Goal: Task Accomplishment & Management: Manage account settings

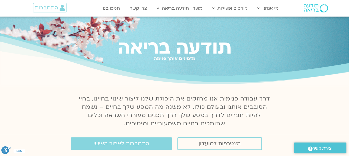
scroll to position [51, 0]
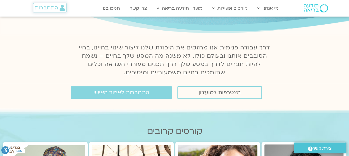
click at [52, 4] on link "התחברות" at bounding box center [49, 7] width 33 height 9
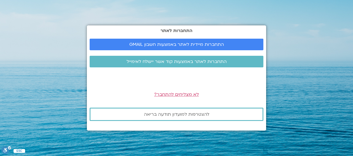
click at [180, 94] on span "לא מצליחים להתחבר?" at bounding box center [176, 94] width 45 height 6
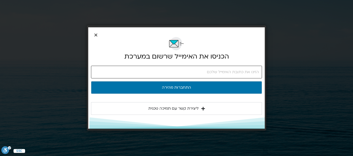
click at [191, 71] on input "email" at bounding box center [176, 72] width 171 height 13
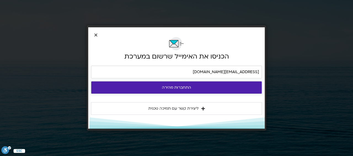
click at [187, 84] on button "התחברות מהירה" at bounding box center [176, 87] width 171 height 13
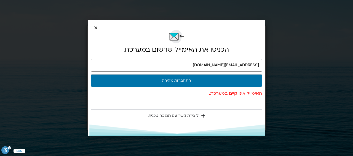
click at [224, 63] on input "[EMAIL_ADDRESS][DOMAIN_NAME]" at bounding box center [176, 65] width 171 height 13
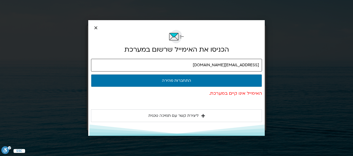
type input "[EMAIL_ADDRESS][DOMAIN_NAME]"
click at [91, 74] on button "התחברות מהירה" at bounding box center [176, 80] width 171 height 13
